Goal: Navigation & Orientation: Find specific page/section

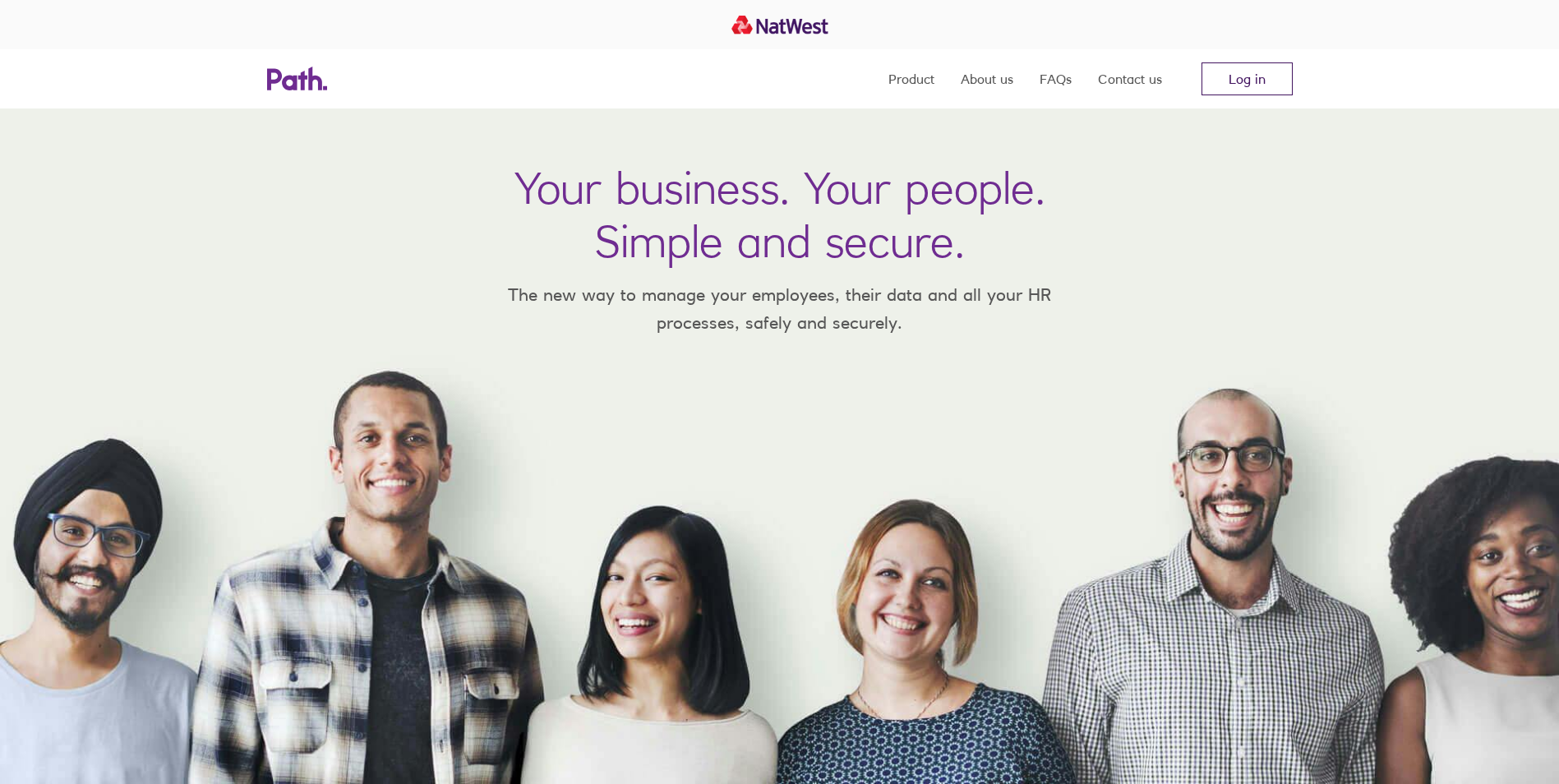
click at [1250, 90] on link "Log in" at bounding box center [1248, 79] width 91 height 33
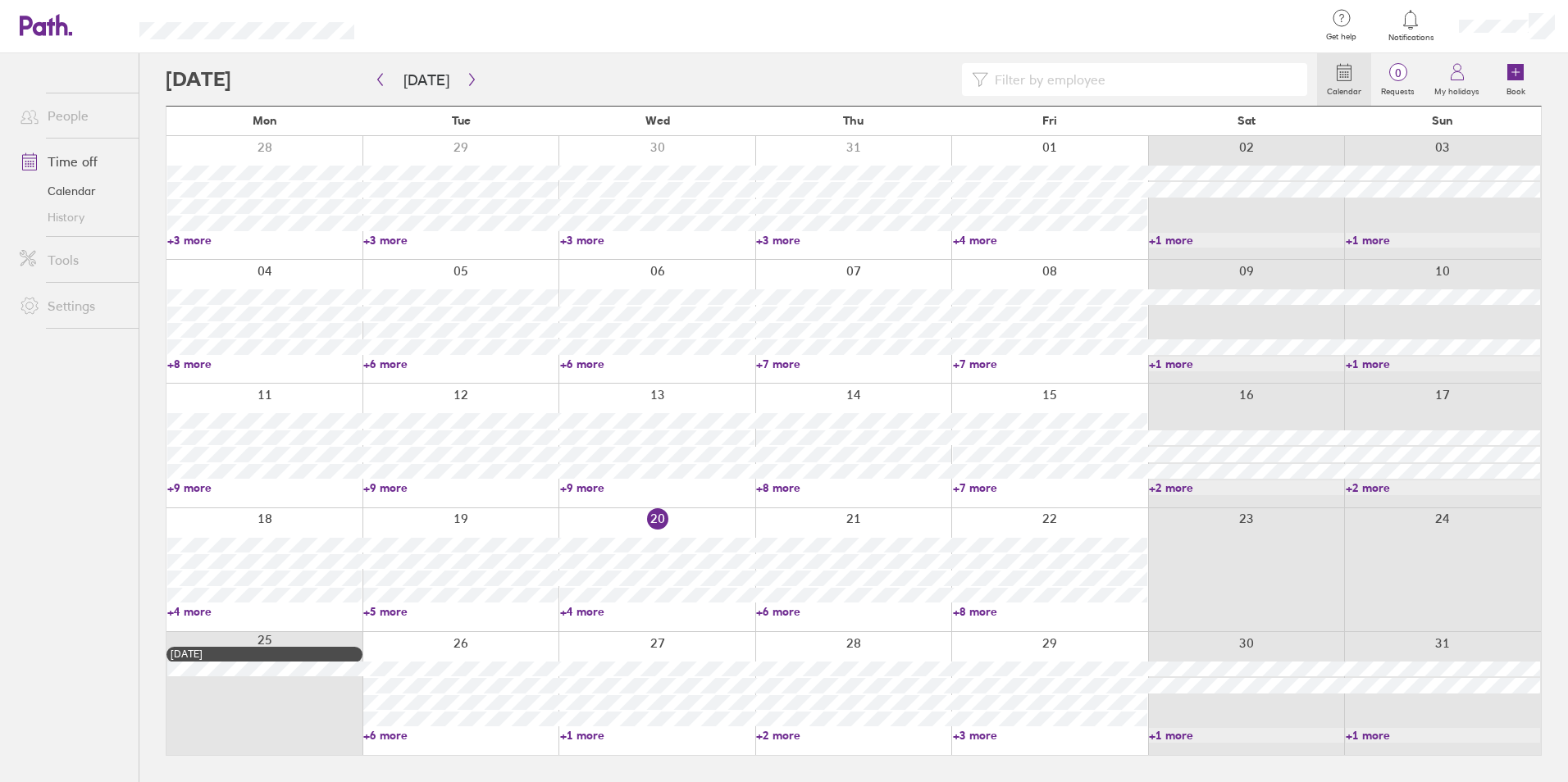
click at [765, 613] on link "+6 more" at bounding box center [853, 611] width 195 height 15
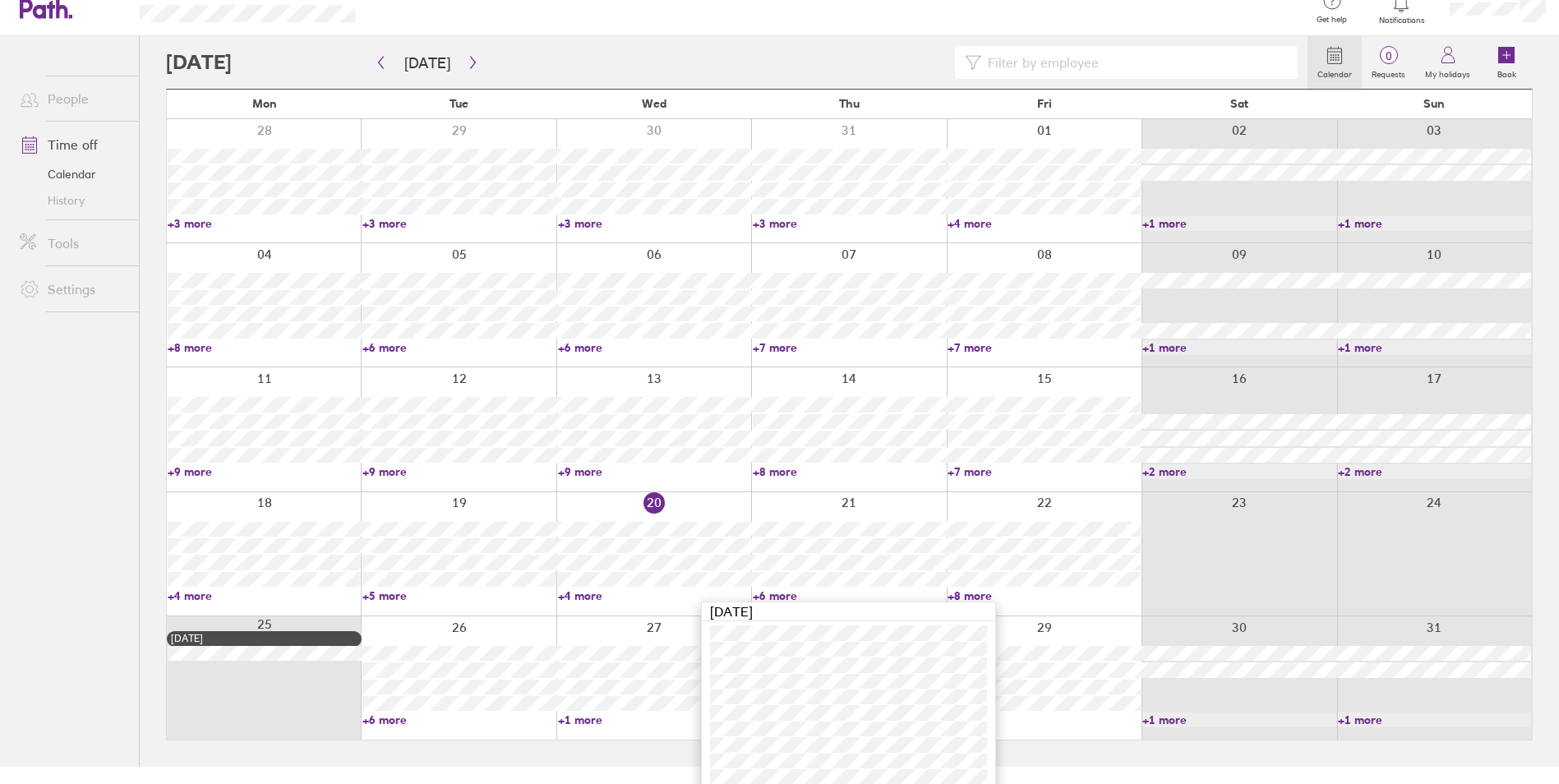
scroll to position [27, 0]
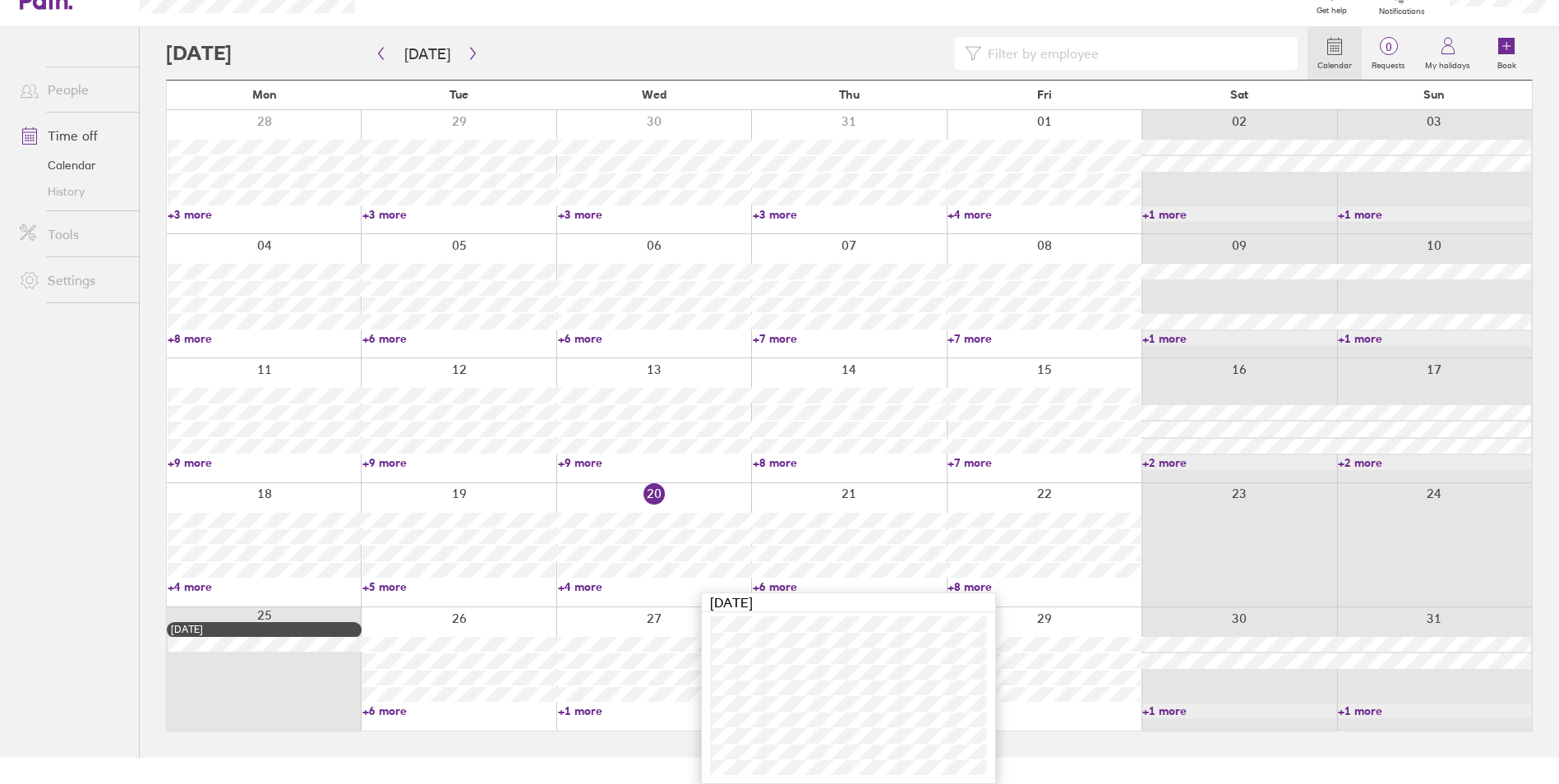
click at [969, 583] on link "+8 more" at bounding box center [1044, 586] width 193 height 15
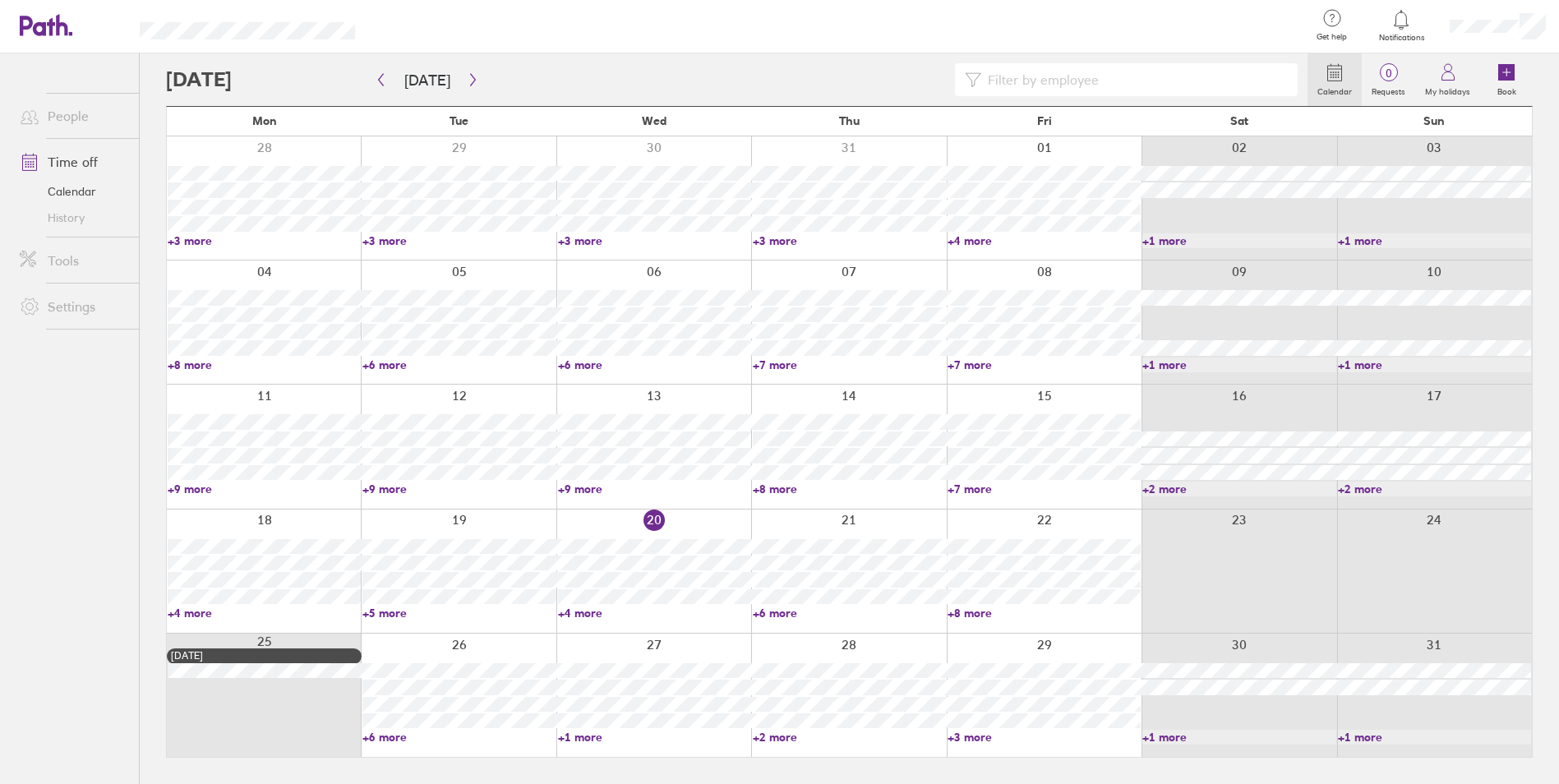
scroll to position [0, 0]
click at [977, 609] on link "+8 more" at bounding box center [1053, 612] width 195 height 15
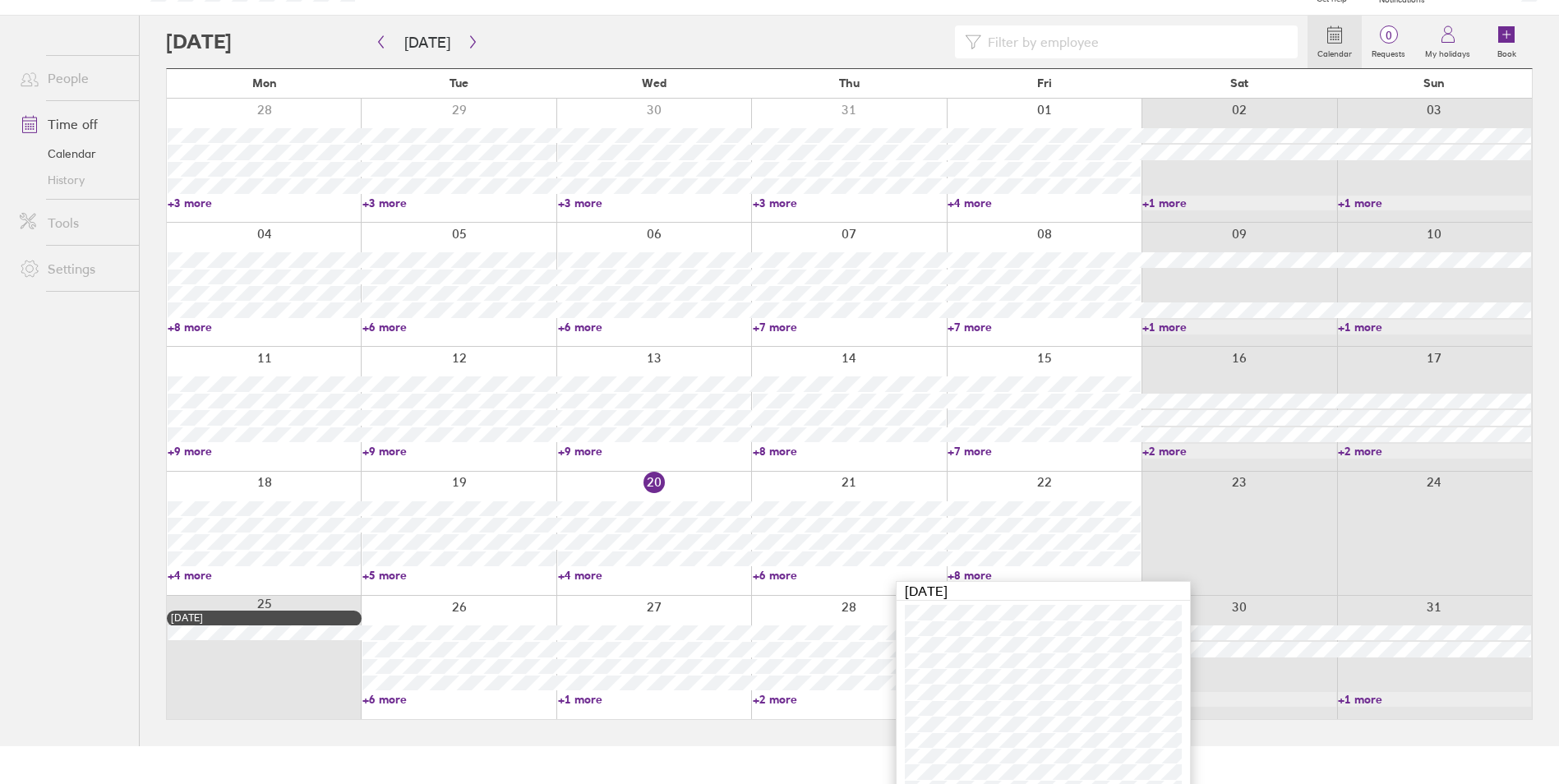
scroll to position [58, 0]
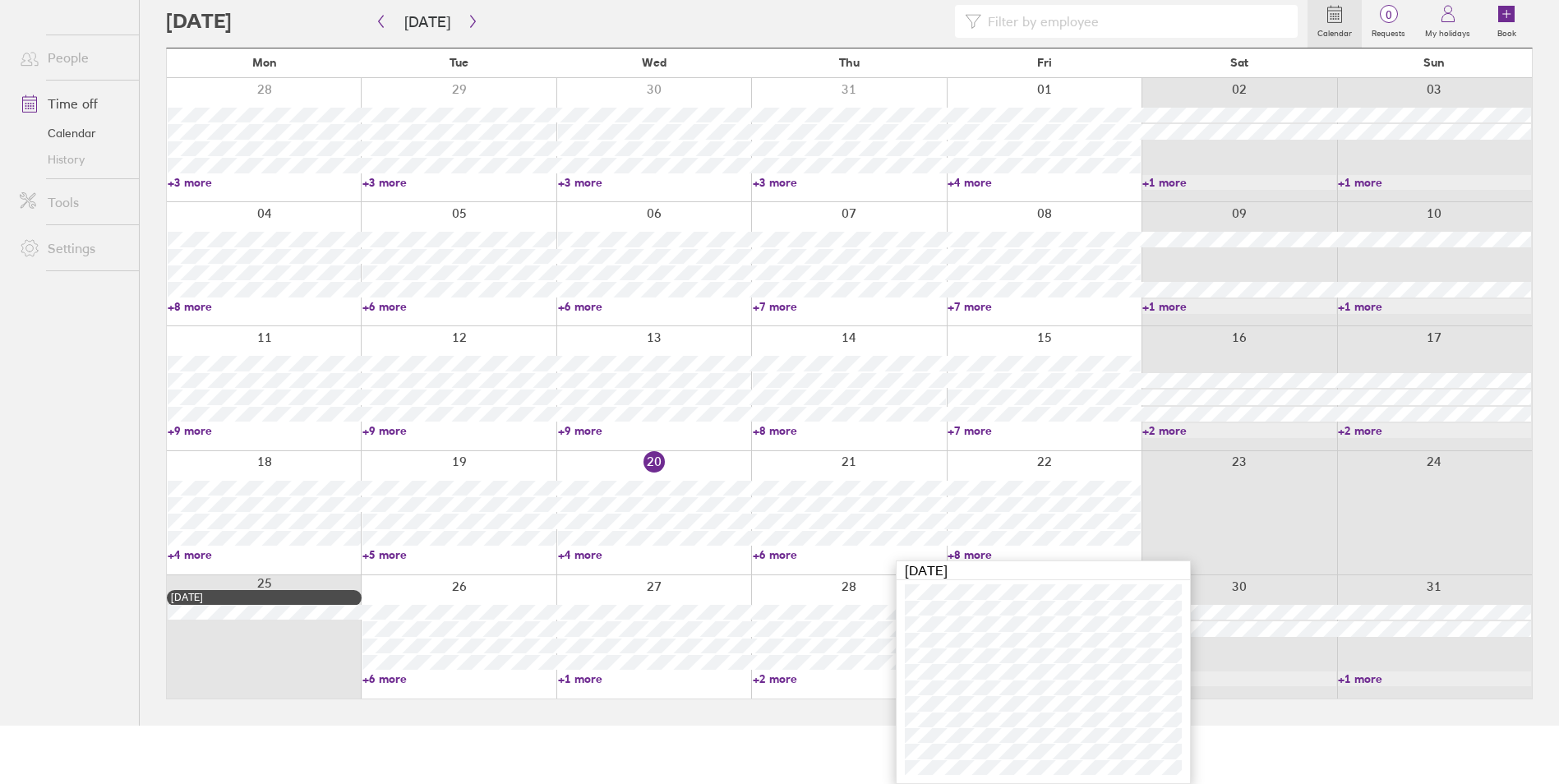
click at [549, 726] on html "Get help FAQs Contact us Notifications My profile Sign out People Time off Cale…" at bounding box center [779, 334] width 1559 height 784
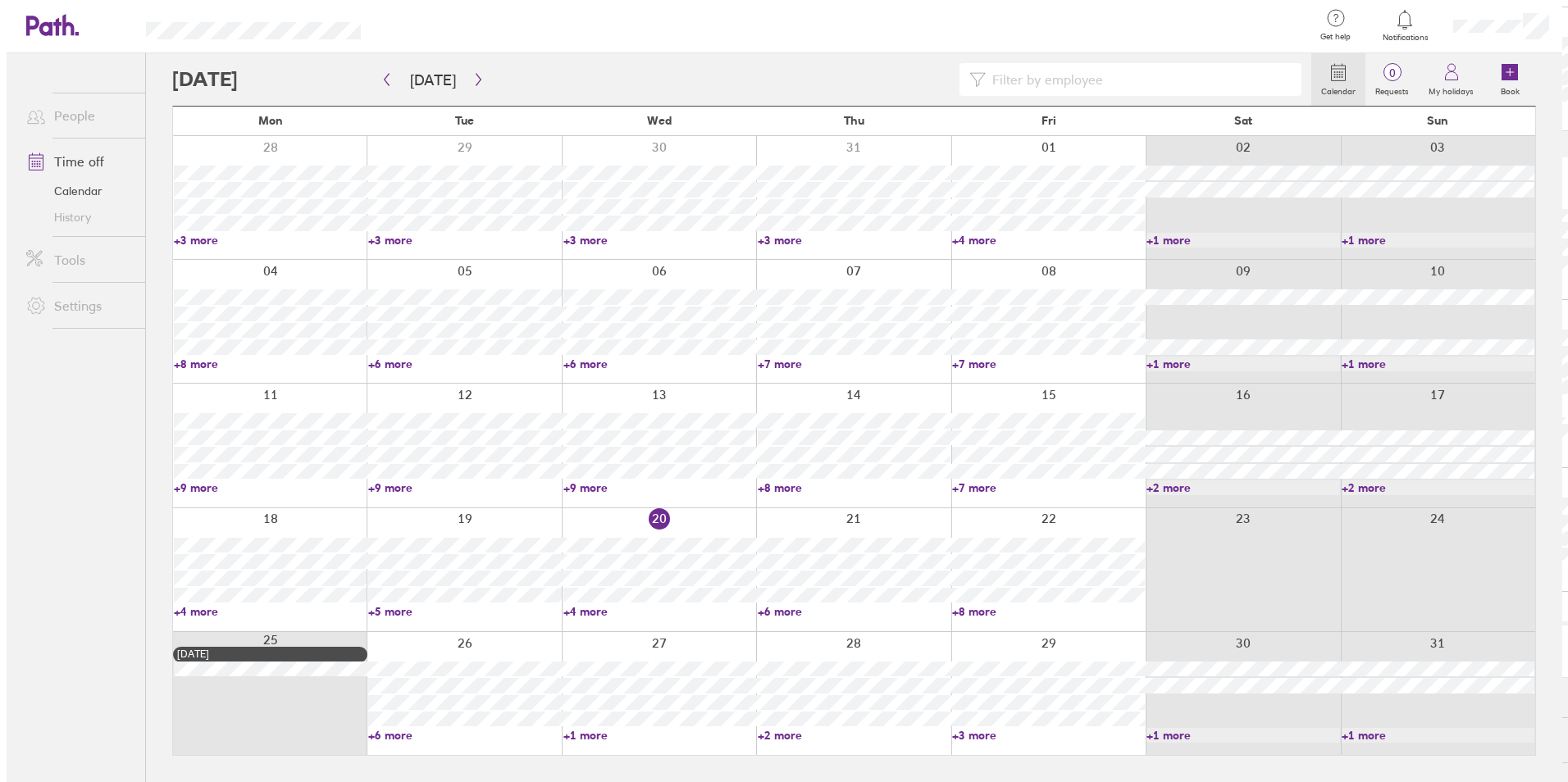
scroll to position [0, 0]
